Goal: Check status

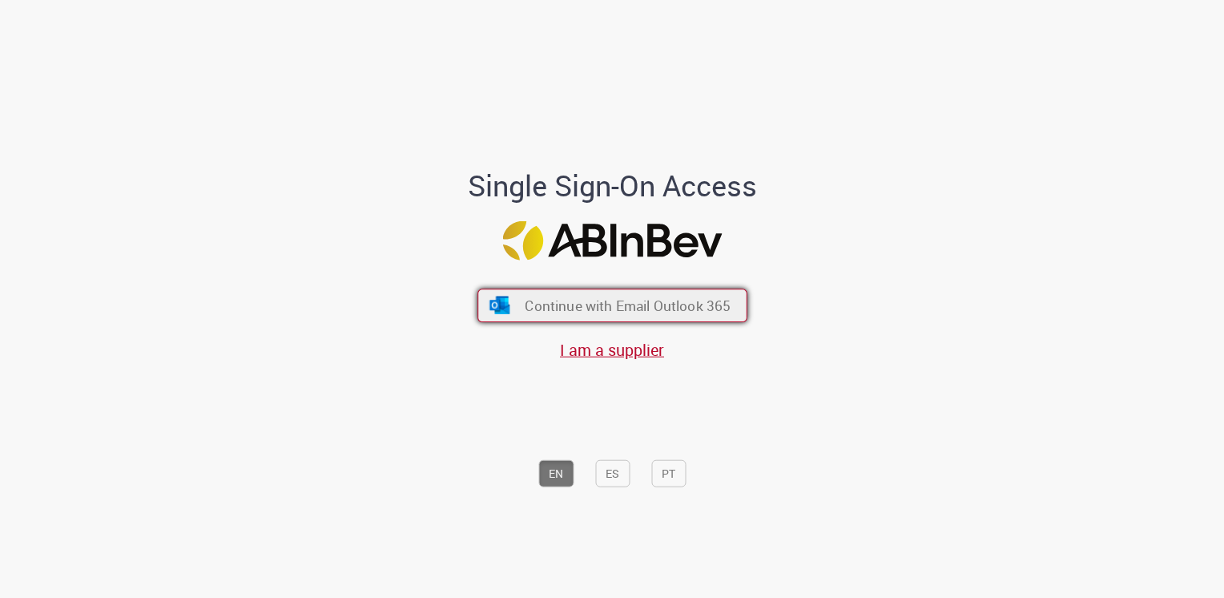
click at [626, 310] on span "Continue with Email Outlook 365" at bounding box center [628, 305] width 206 height 18
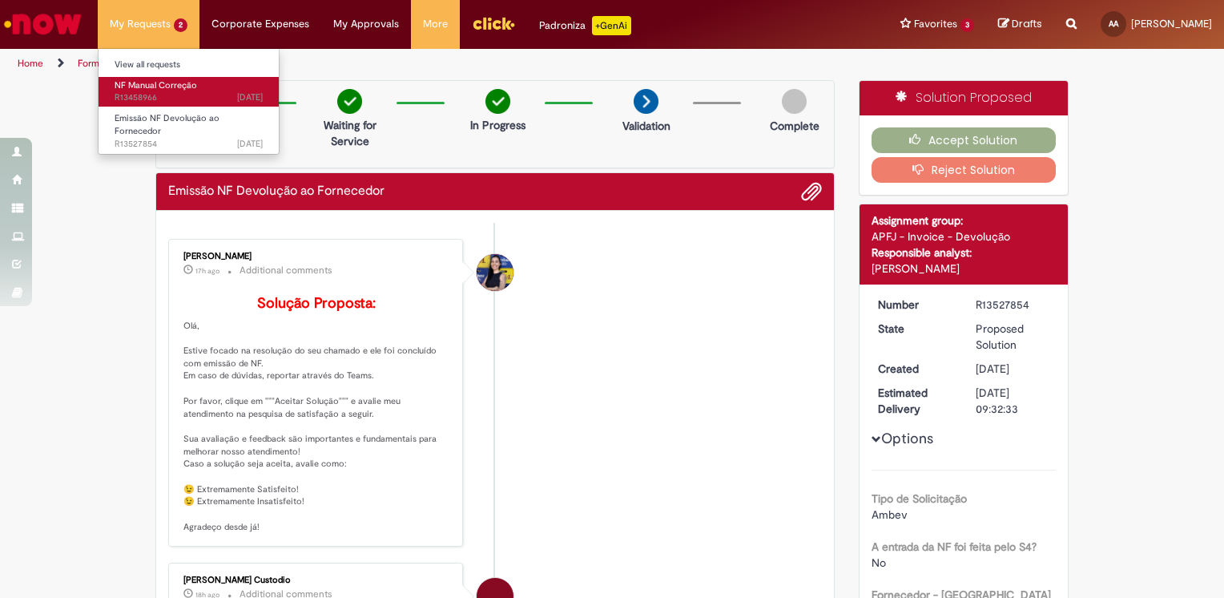
click at [164, 94] on span "[DATE][DATE][DATE] R13458966" at bounding box center [189, 97] width 148 height 13
